Goal: Find specific page/section: Find specific page/section

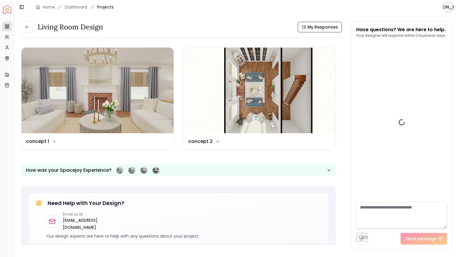
scroll to position [923, 0]
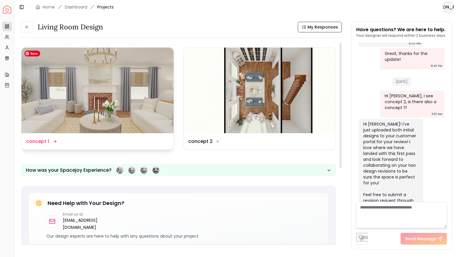
click at [99, 103] on img at bounding box center [97, 90] width 152 height 85
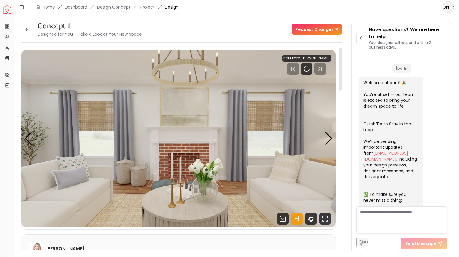
scroll to position [930, 0]
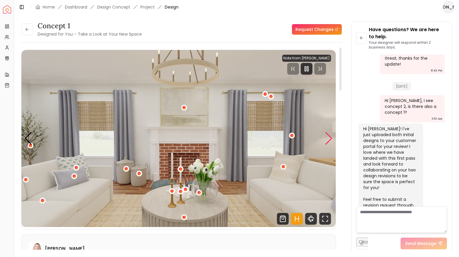
click at [329, 138] on div "Next slide" at bounding box center [329, 138] width 8 height 13
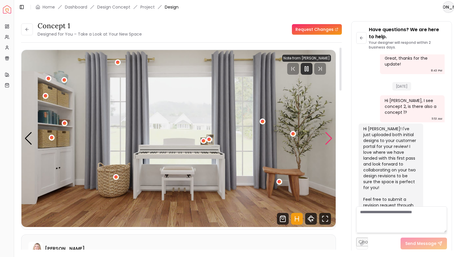
click at [329, 138] on div "Next slide" at bounding box center [329, 138] width 8 height 13
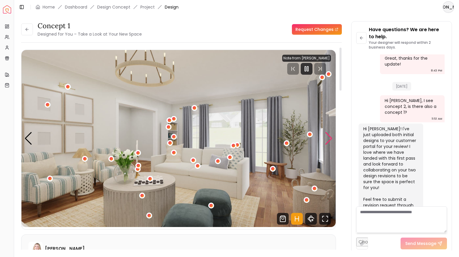
click at [329, 138] on div "Next slide" at bounding box center [329, 138] width 8 height 13
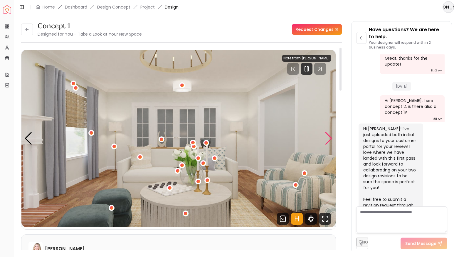
click at [329, 138] on div "Next slide" at bounding box center [329, 138] width 8 height 13
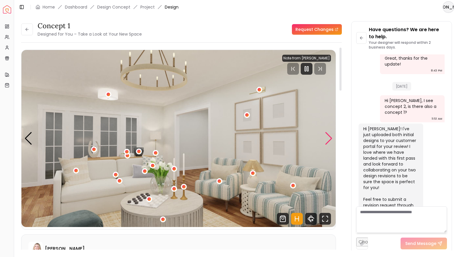
click at [329, 138] on div "Next slide" at bounding box center [329, 138] width 8 height 13
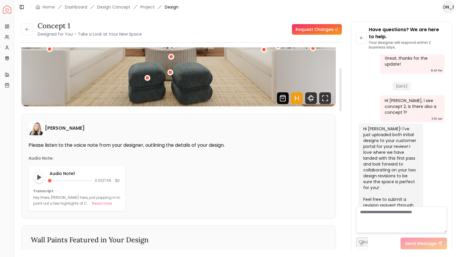
scroll to position [166, 0]
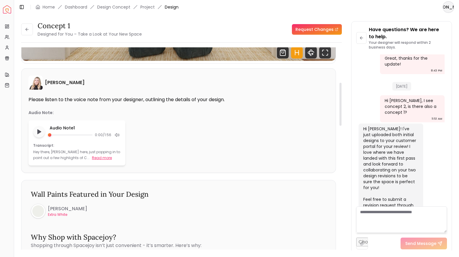
click at [92, 158] on button "Read more" at bounding box center [102, 158] width 20 height 6
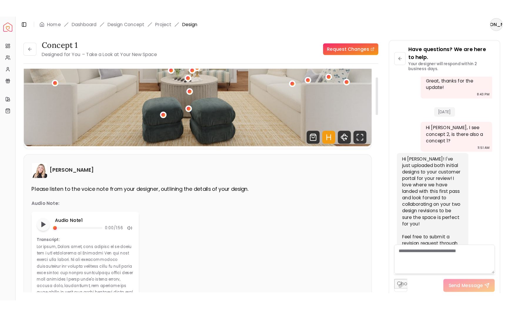
scroll to position [0, 0]
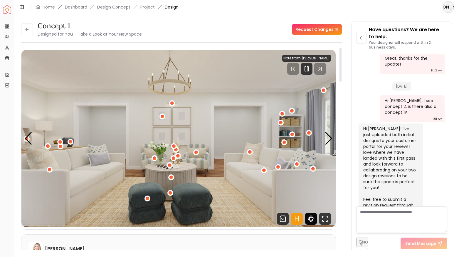
click at [311, 219] on icon "360 View" at bounding box center [311, 219] width 12 height 12
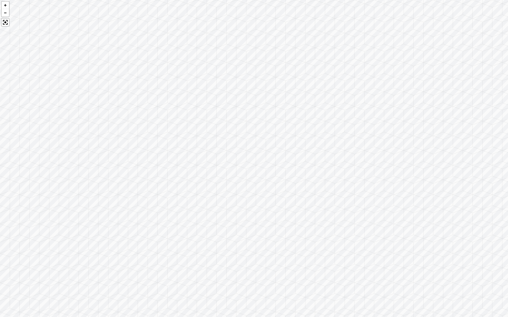
drag, startPoint x: 242, startPoint y: 173, endPoint x: 400, endPoint y: 153, distance: 159.9
click at [400, 153] on div at bounding box center [254, 158] width 508 height 317
drag, startPoint x: 183, startPoint y: 147, endPoint x: 348, endPoint y: 160, distance: 165.2
click at [348, 160] on div at bounding box center [254, 158] width 508 height 317
drag, startPoint x: 157, startPoint y: 164, endPoint x: 263, endPoint y: 164, distance: 105.8
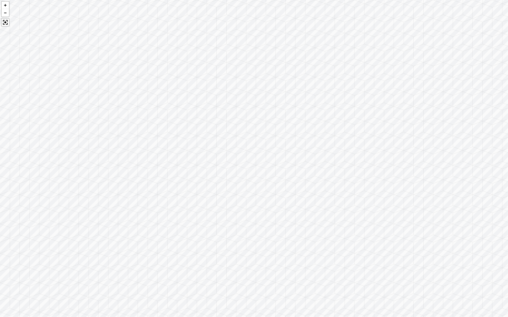
click at [263, 164] on div at bounding box center [254, 158] width 508 height 317
drag, startPoint x: 145, startPoint y: 148, endPoint x: 283, endPoint y: 160, distance: 138.3
click at [283, 160] on div at bounding box center [254, 158] width 508 height 317
drag, startPoint x: 125, startPoint y: 163, endPoint x: 366, endPoint y: 176, distance: 242.1
click at [366, 176] on div at bounding box center [254, 158] width 508 height 317
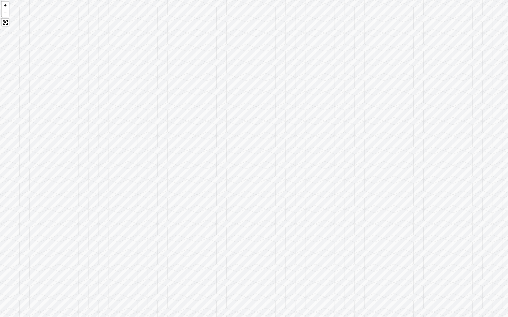
drag, startPoint x: 194, startPoint y: 165, endPoint x: 421, endPoint y: 157, distance: 226.9
click at [421, 157] on div at bounding box center [254, 158] width 508 height 317
drag, startPoint x: 371, startPoint y: 191, endPoint x: 100, endPoint y: 92, distance: 288.0
click at [102, 92] on div at bounding box center [254, 158] width 508 height 317
drag, startPoint x: 333, startPoint y: 105, endPoint x: 239, endPoint y: 128, distance: 96.8
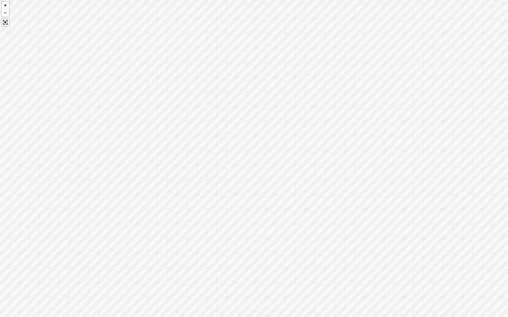
click at [239, 128] on div at bounding box center [254, 158] width 508 height 317
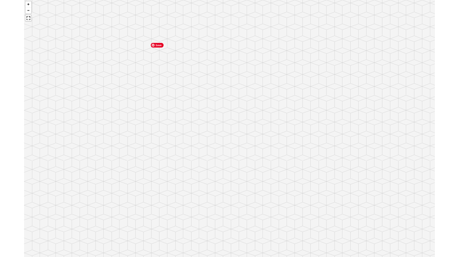
scroll to position [930, 0]
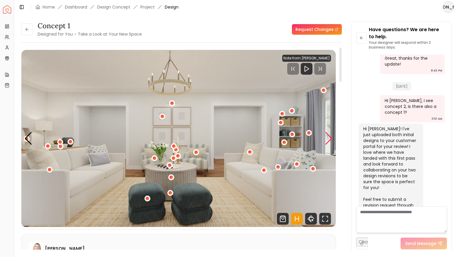
click at [327, 140] on div "Next slide" at bounding box center [329, 138] width 8 height 13
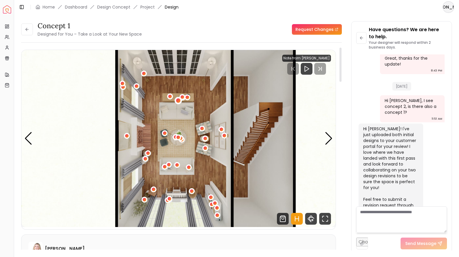
click at [177, 99] on div "7 / 7" at bounding box center [178, 100] width 4 height 4
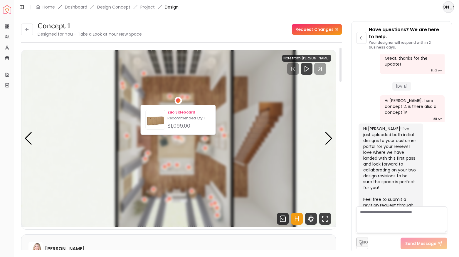
click at [176, 111] on p "Zuo Sideboard" at bounding box center [188, 112] width 43 height 5
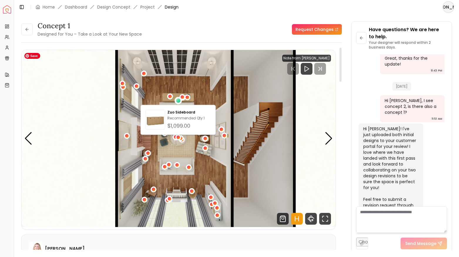
click at [165, 151] on img "7 / 7" at bounding box center [178, 138] width 314 height 177
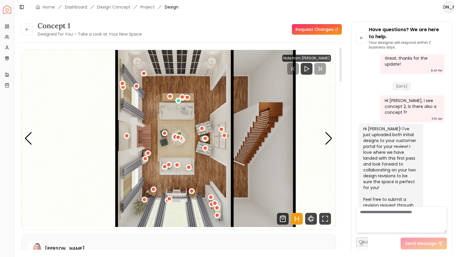
click at [174, 137] on div "7 / 7" at bounding box center [176, 137] width 4 height 4
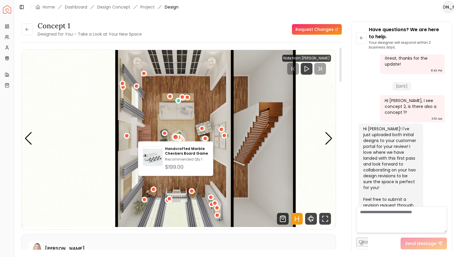
click at [179, 137] on div "7 / 7" at bounding box center [178, 137] width 4 height 4
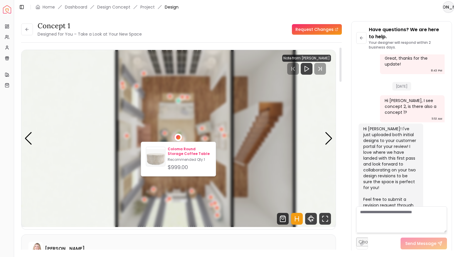
click at [184, 150] on p "Coloma Round Storage Coffee Table" at bounding box center [189, 151] width 43 height 9
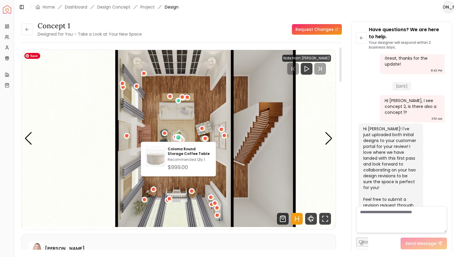
click at [167, 119] on img "7 / 7" at bounding box center [178, 138] width 314 height 177
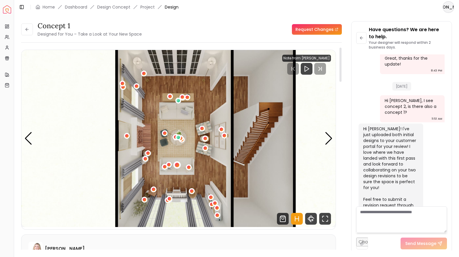
click at [177, 163] on div "7 / 7" at bounding box center [177, 164] width 4 height 4
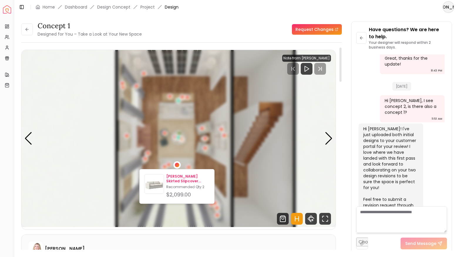
click at [183, 175] on p "[PERSON_NAME] Skirted Slipcover Sofa-86"" at bounding box center [187, 178] width 43 height 9
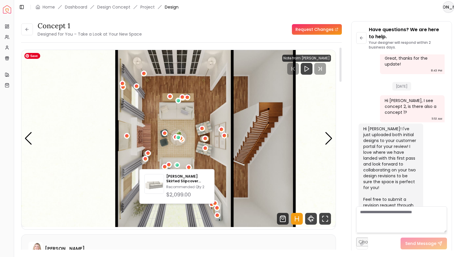
click at [167, 140] on img "7 / 7" at bounding box center [178, 138] width 314 height 177
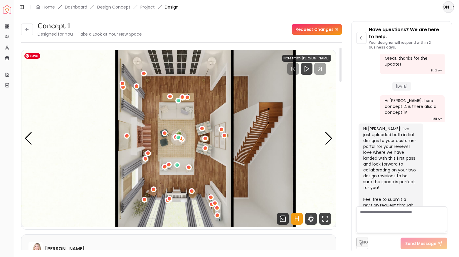
click at [334, 140] on img "7 / 7" at bounding box center [178, 138] width 314 height 177
click at [328, 137] on div "Next slide" at bounding box center [329, 138] width 8 height 13
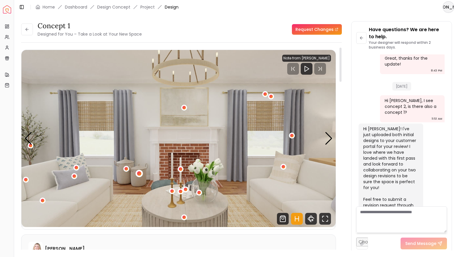
click at [140, 172] on div "1 / 7" at bounding box center [139, 173] width 4 height 4
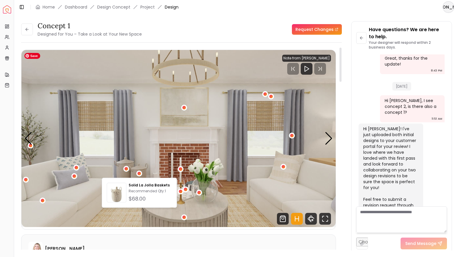
click at [122, 170] on img "1 / 7" at bounding box center [178, 138] width 314 height 177
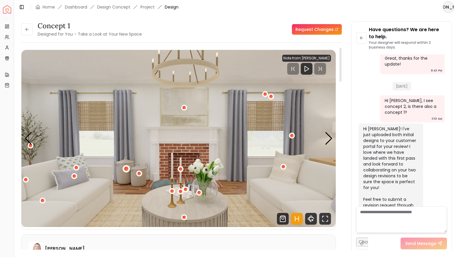
click at [127, 169] on div "1 / 7" at bounding box center [126, 169] width 4 height 4
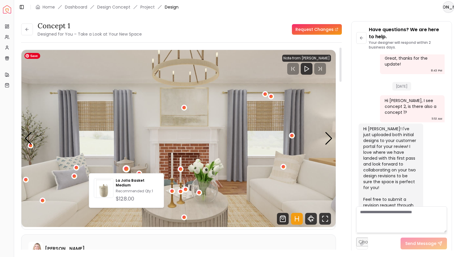
click at [162, 145] on img "1 / 7" at bounding box center [178, 138] width 314 height 177
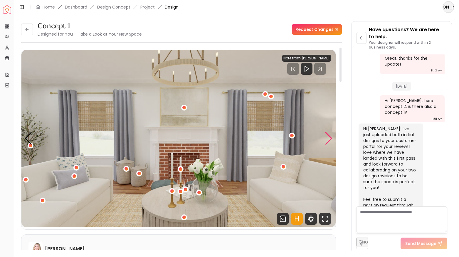
click at [327, 142] on div "Next slide" at bounding box center [329, 138] width 8 height 13
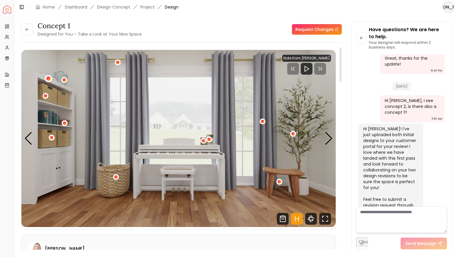
click at [49, 78] on div "2 / 7" at bounding box center [48, 78] width 4 height 4
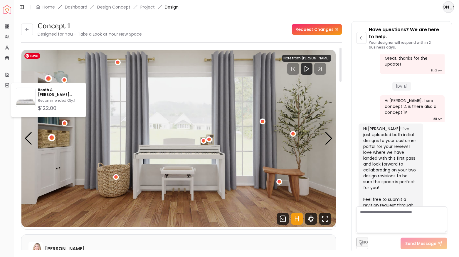
click at [49, 138] on div "2 / 7" at bounding box center [51, 137] width 7 height 7
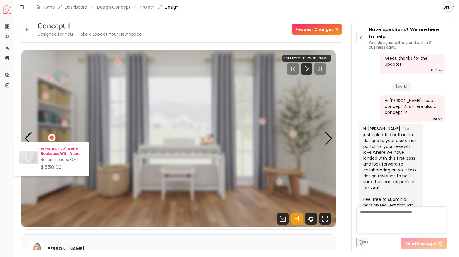
click at [58, 152] on p "Westlawn 72" White Bookcase With Doors" at bounding box center [62, 151] width 43 height 9
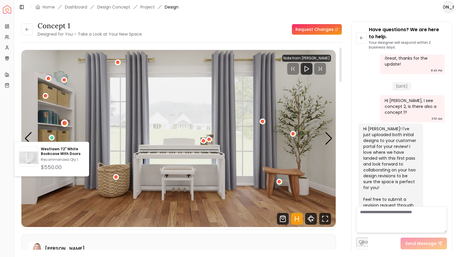
click at [66, 123] on div "2 / 7" at bounding box center [65, 123] width 4 height 4
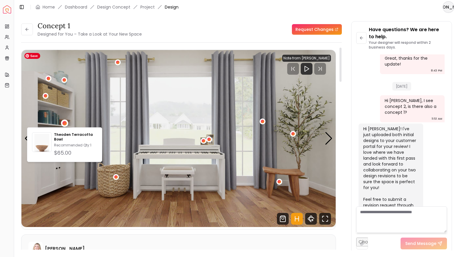
click at [47, 100] on img "2 / 7" at bounding box center [178, 138] width 314 height 177
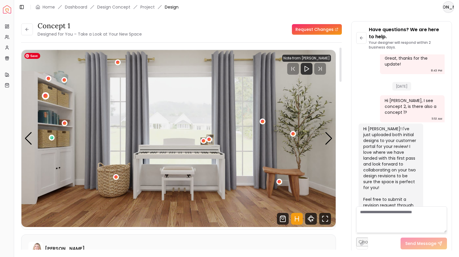
click at [46, 96] on div "2 / 7" at bounding box center [45, 96] width 4 height 4
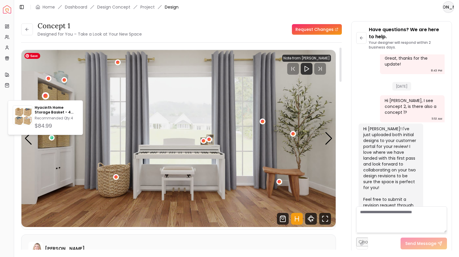
click at [56, 91] on img "2 / 7" at bounding box center [178, 138] width 314 height 177
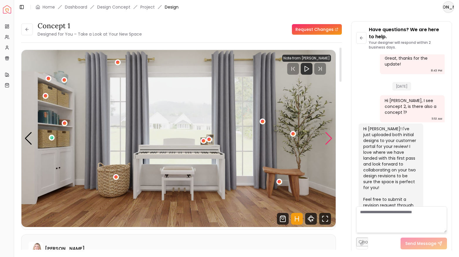
click at [328, 141] on div "Next slide" at bounding box center [329, 138] width 8 height 13
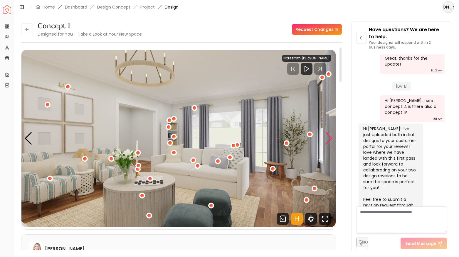
click at [328, 141] on div "Next slide" at bounding box center [329, 138] width 8 height 13
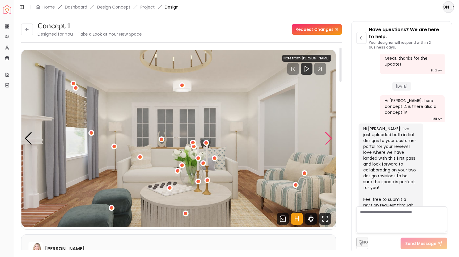
click at [328, 141] on div "Next slide" at bounding box center [329, 138] width 8 height 13
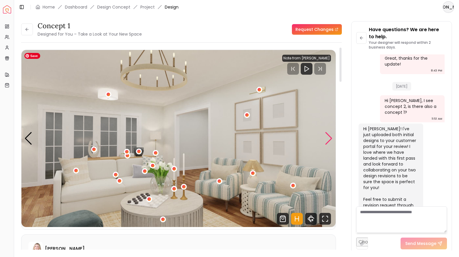
click at [325, 138] on div "Next slide" at bounding box center [329, 138] width 8 height 13
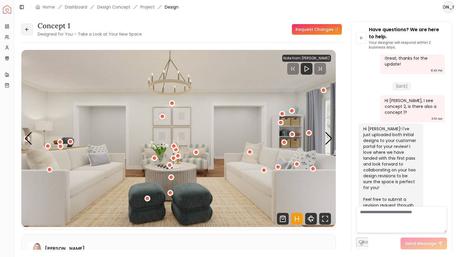
click at [25, 30] on icon at bounding box center [27, 29] width 5 height 5
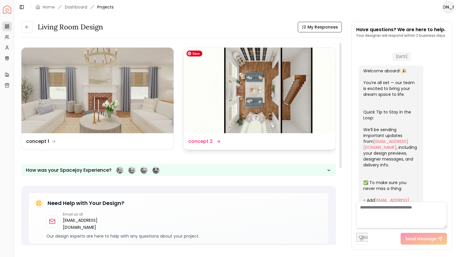
click at [243, 113] on img at bounding box center [260, 90] width 152 height 85
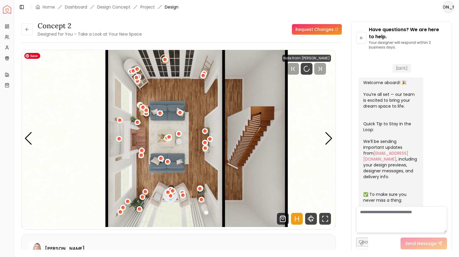
scroll to position [930, 0]
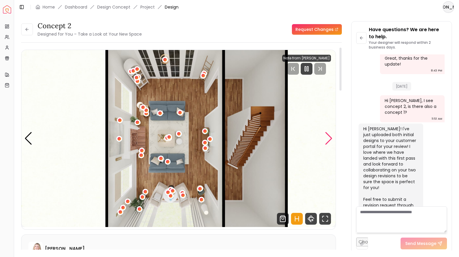
click at [332, 140] on div "Next slide" at bounding box center [329, 138] width 8 height 13
